Goal: Find specific page/section

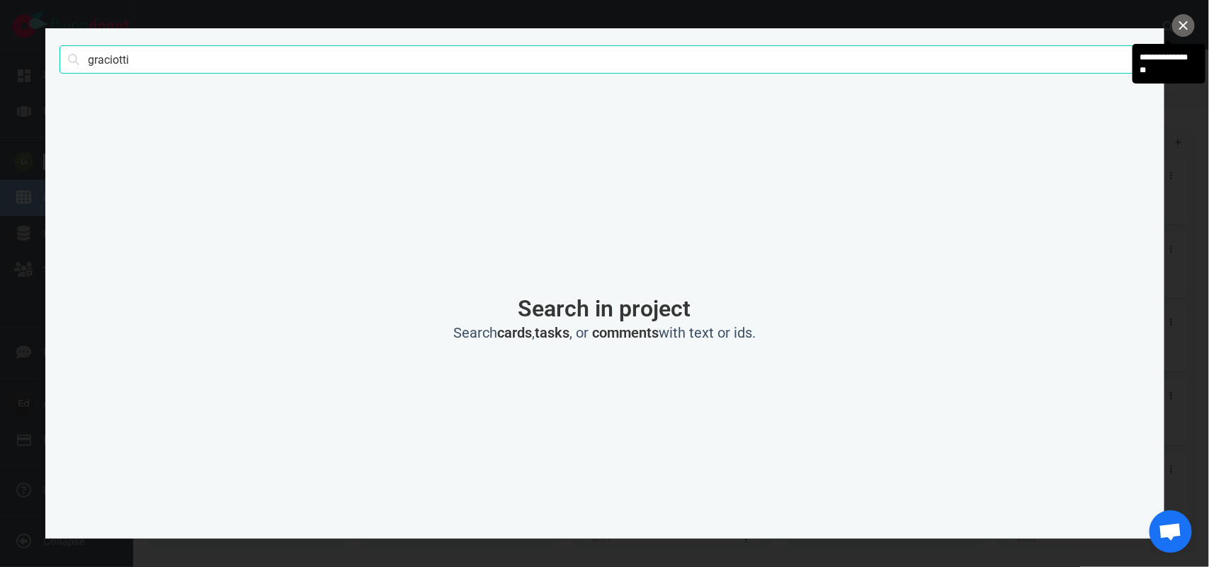
scroll to position [0, 1491]
click at [119, 59] on input "graciotti" at bounding box center [604, 59] width 1091 height 28
click at [120, 59] on input "graciotti" at bounding box center [604, 59] width 1091 height 28
type input "venturi"
click button "Search" at bounding box center [0, 0] width 0 height 0
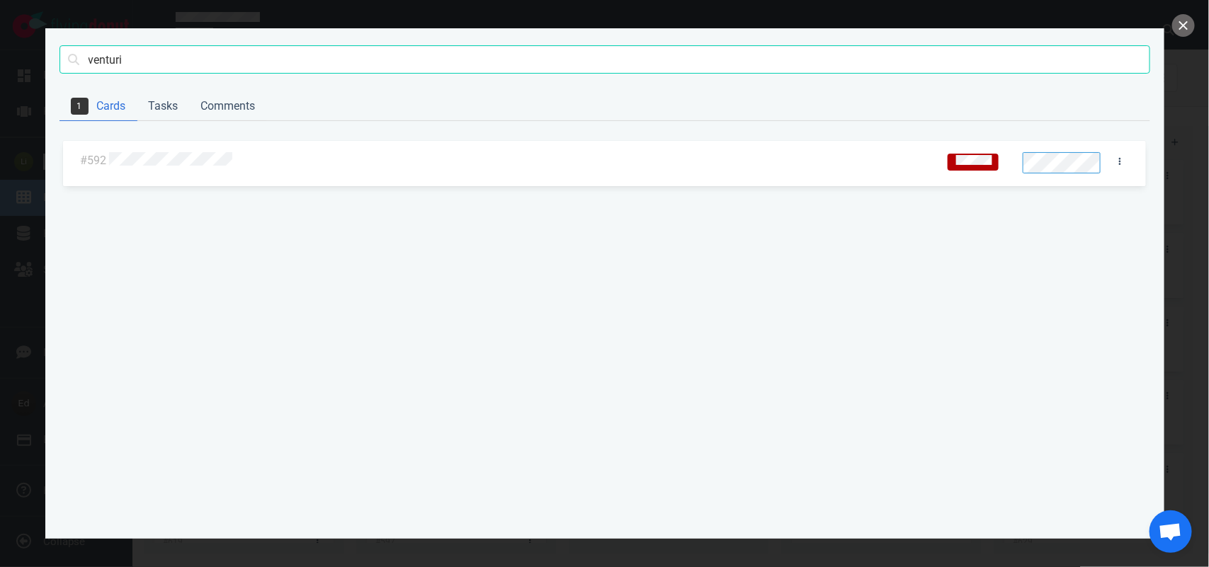
click at [196, 171] on div at bounding box center [519, 161] width 827 height 34
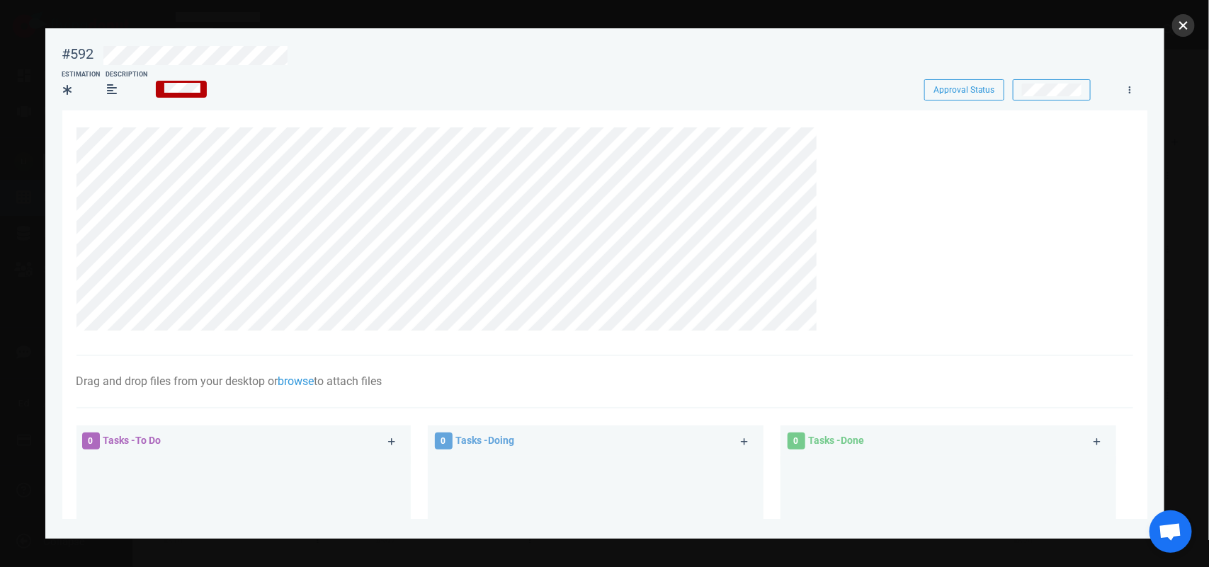
click at [1178, 16] on button "close" at bounding box center [1183, 25] width 23 height 23
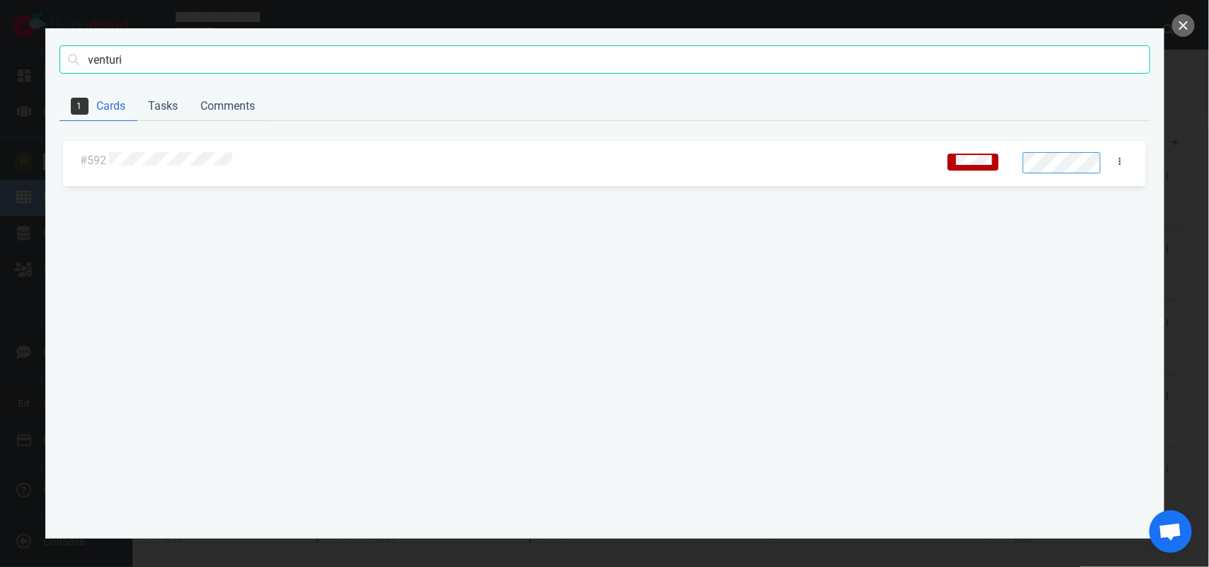
click at [1176, 37] on div at bounding box center [604, 283] width 1209 height 567
click at [1183, 28] on button "close" at bounding box center [1183, 25] width 23 height 23
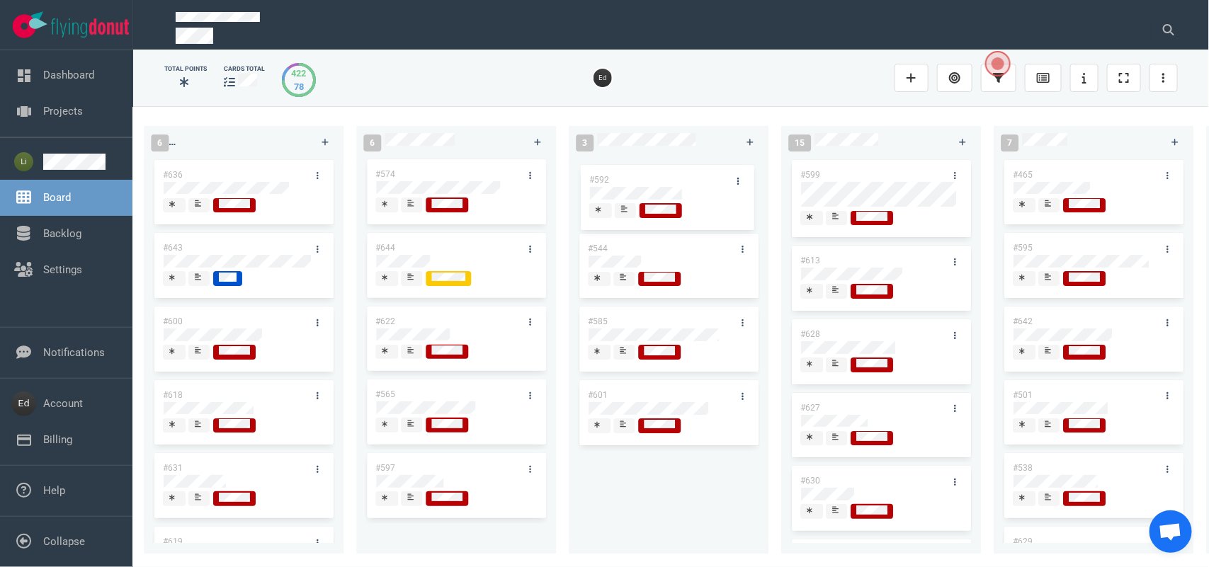
drag, startPoint x: 400, startPoint y: 169, endPoint x: 614, endPoint y: 174, distance: 213.9
click at [614, 174] on div "0 2 #653 #652 12 #641 #639 #634 #635 #608 #611 #602 #603 #548 3 #482 #390 #331 …" at bounding box center [671, 336] width 1076 height 460
click at [613, 490] on div "#592 #544 #585 #601" at bounding box center [668, 347] width 183 height 380
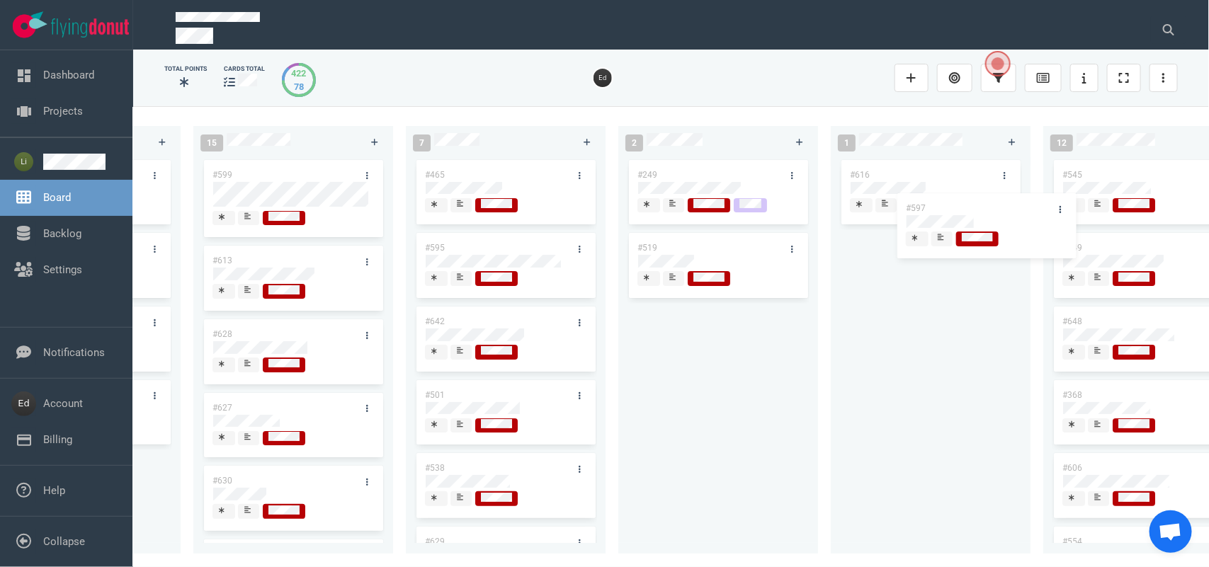
scroll to position [0, 2088]
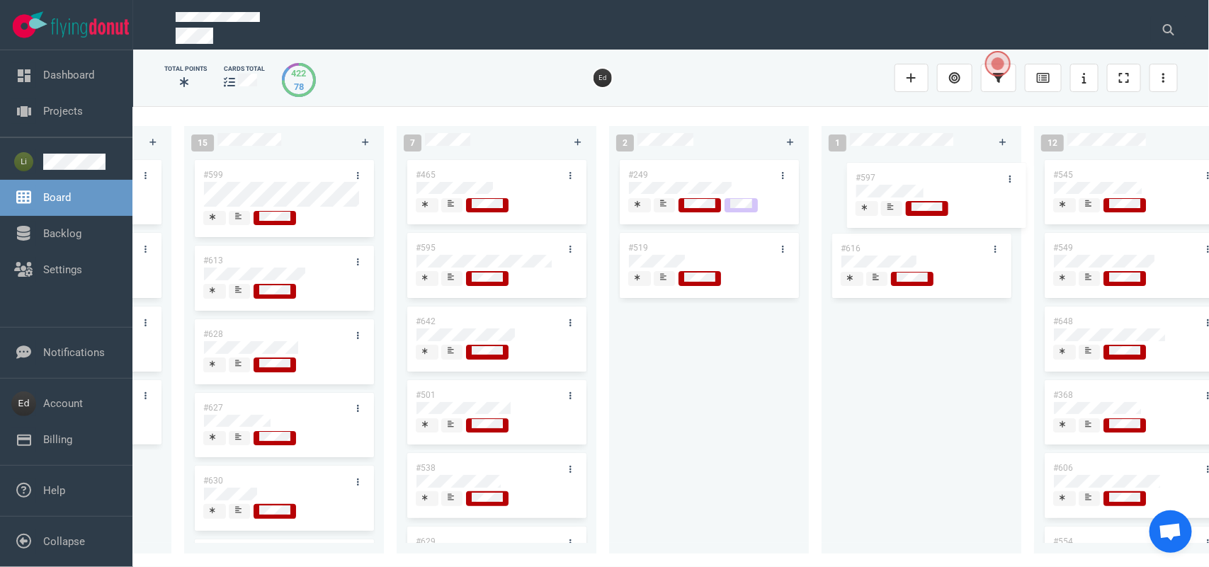
drag, startPoint x: 448, startPoint y: 472, endPoint x: 928, endPoint y: 181, distance: 561.8
click at [928, 181] on div "0 2 #653 #652 12 #641 #639 #634 #635 #608 #611 #602 #603 #548 3 #482 #390 #331 …" at bounding box center [671, 336] width 1076 height 460
